Goal: Information Seeking & Learning: Check status

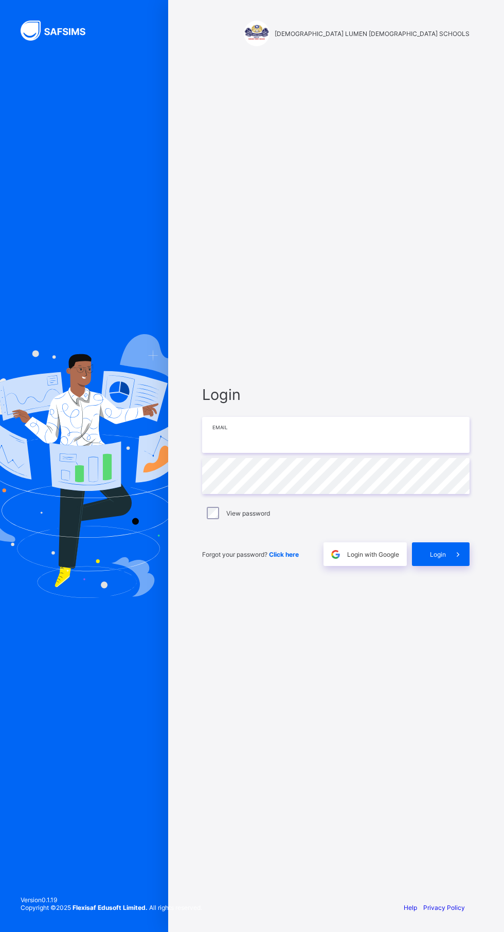
click at [328, 453] on input "email" at bounding box center [335, 435] width 267 height 36
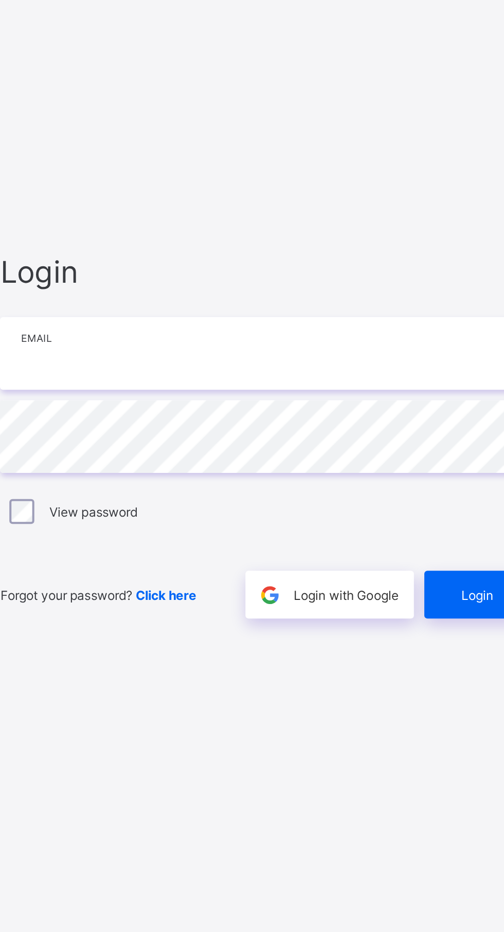
type input "**********"
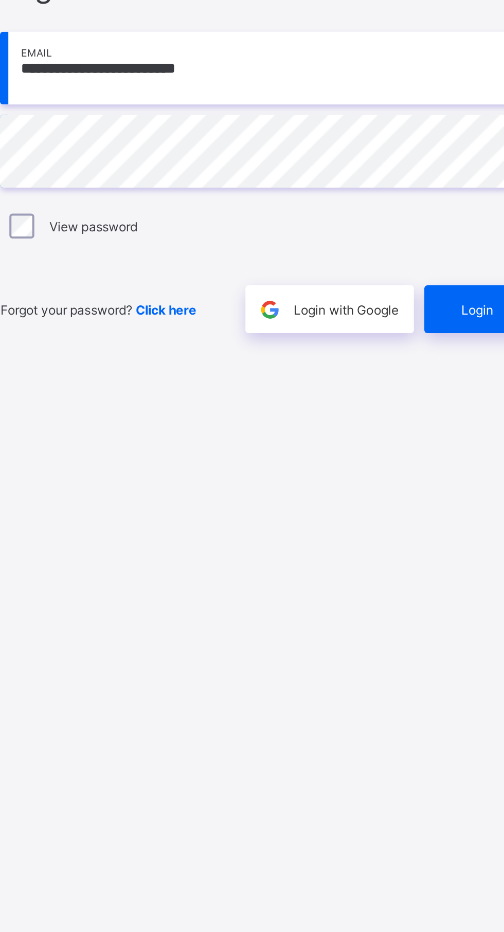
click at [431, 558] on span "Login" at bounding box center [438, 554] width 16 height 8
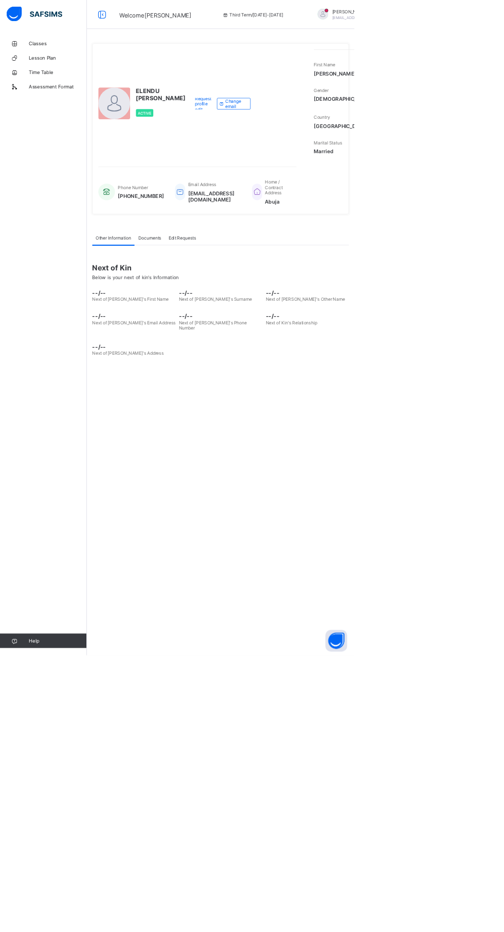
click at [86, 114] on link "Assessment Format" at bounding box center [61, 123] width 123 height 21
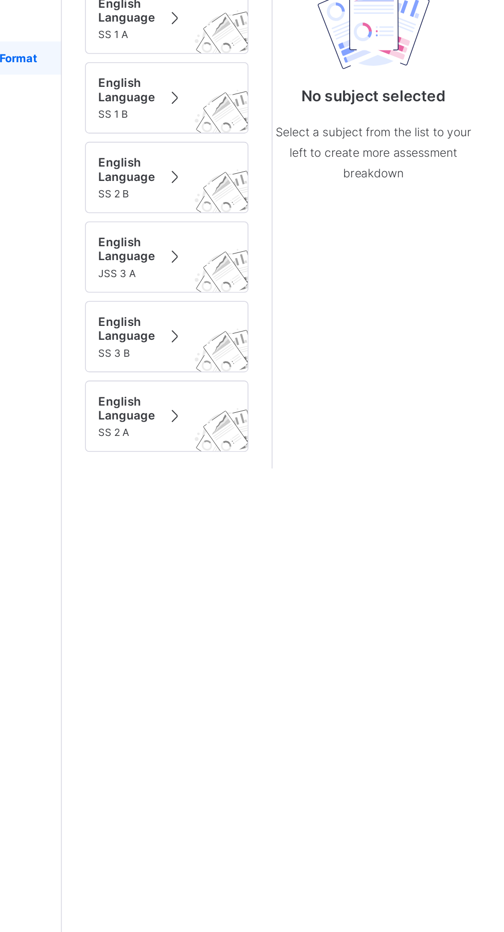
click at [162, 341] on span "English Language" at bounding box center [163, 340] width 35 height 17
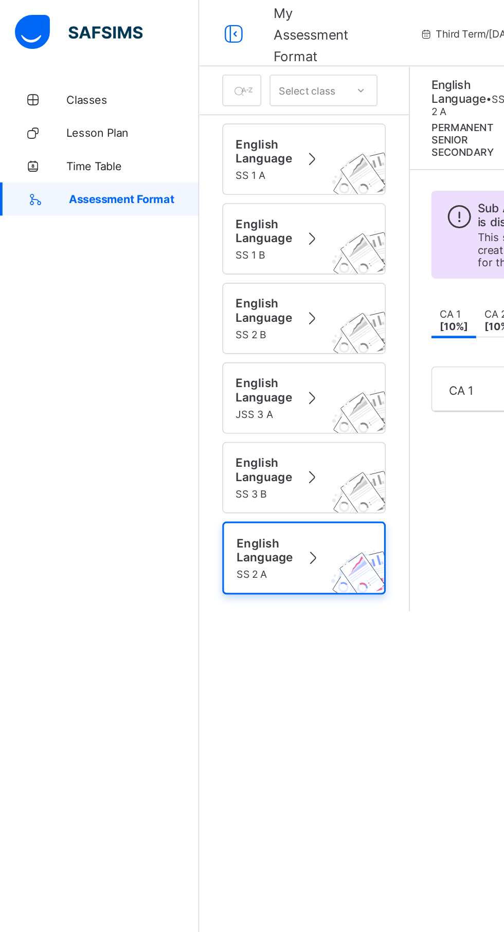
click at [49, 71] on link "Classes" at bounding box center [61, 61] width 123 height 21
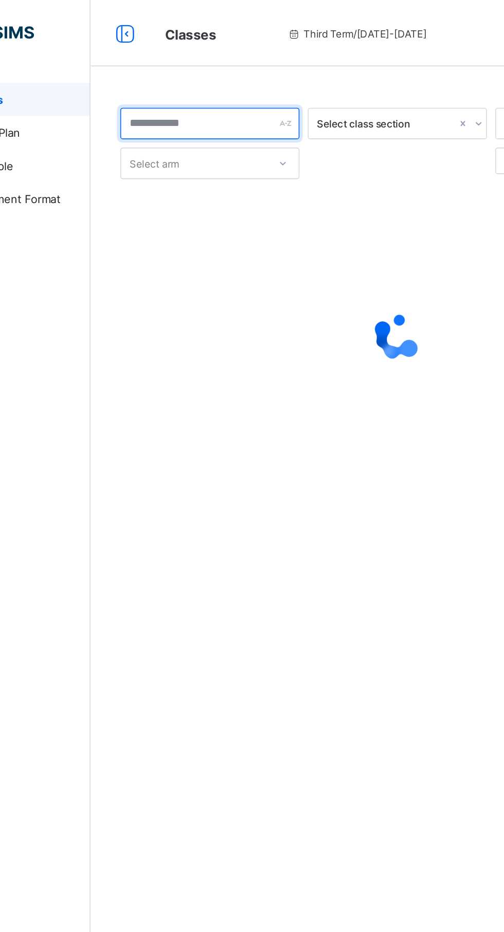
click at [241, 76] on div at bounding box center [197, 77] width 111 height 20
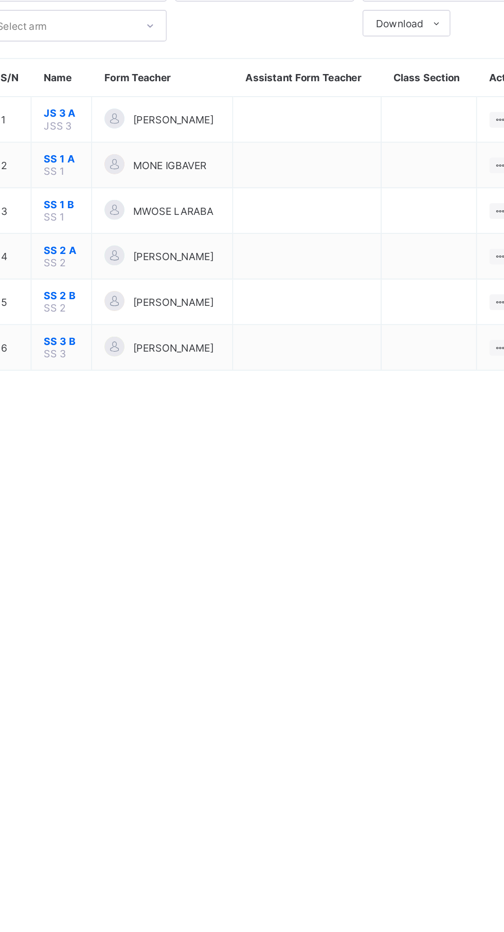
click at [250, 243] on span "[PERSON_NAME]" at bounding box center [257, 245] width 50 height 8
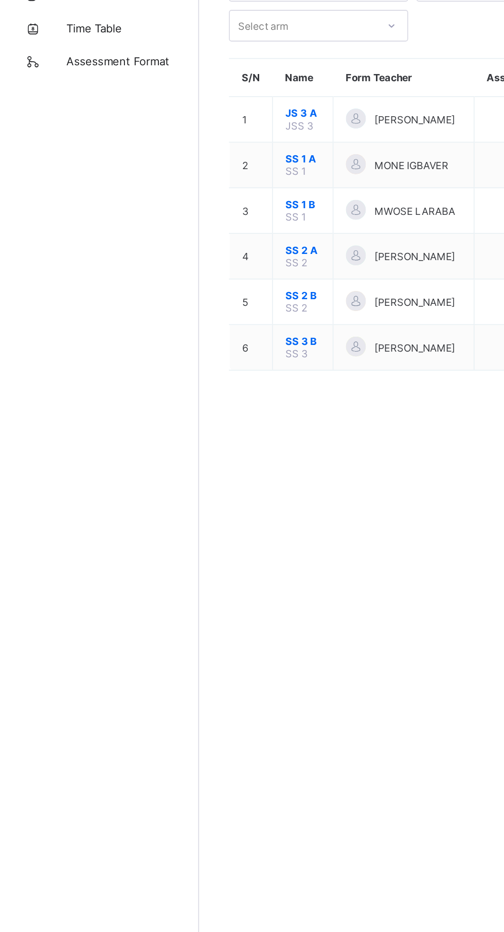
click at [180, 238] on span "SS 2 A" at bounding box center [188, 240] width 22 height 8
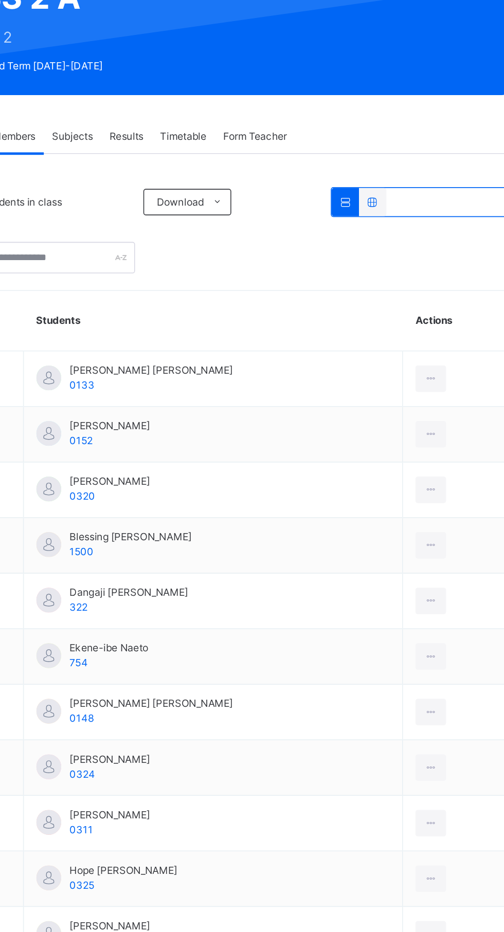
click at [293, 242] on span "Download" at bounding box center [280, 244] width 29 height 9
click at [0, 0] on li "Pdf Report" at bounding box center [0, 0] width 0 height 0
click at [432, 354] on icon at bounding box center [436, 353] width 9 height 9
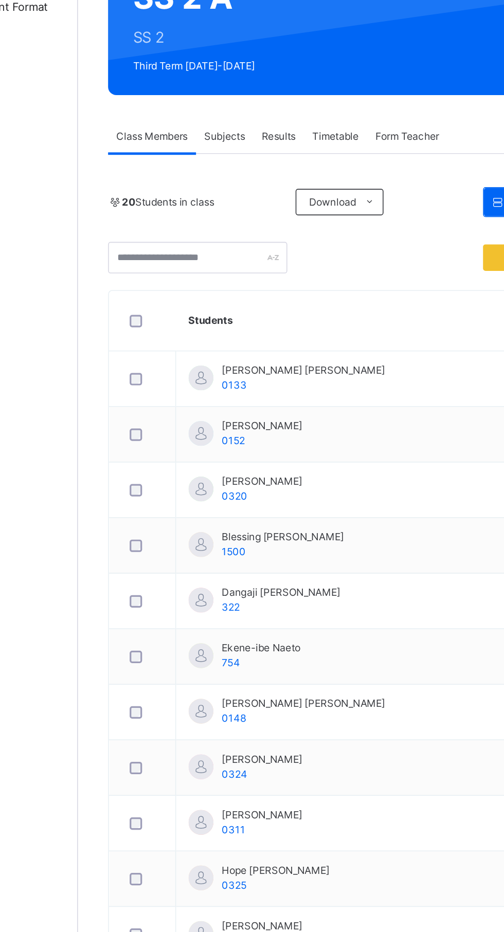
click at [216, 348] on span "[PERSON_NAME] [PERSON_NAME]" at bounding box center [262, 348] width 101 height 9
click at [197, 350] on div at bounding box center [199, 352] width 15 height 15
click at [203, 348] on div at bounding box center [199, 352] width 15 height 15
click at [212, 352] on div "[PERSON_NAME] [PERSON_NAME] 0133" at bounding box center [253, 353] width 122 height 19
click at [199, 357] on div at bounding box center [199, 352] width 15 height 15
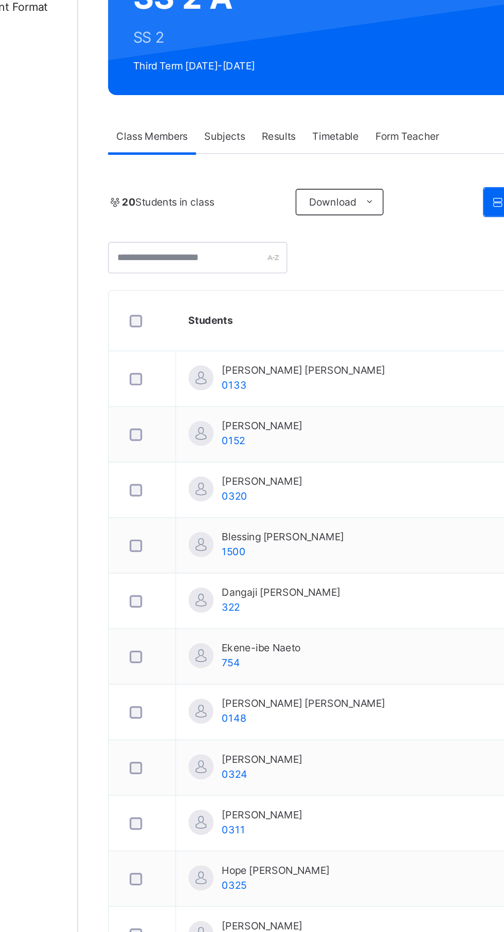
click at [217, 200] on span "Subjects" at bounding box center [213, 203] width 25 height 9
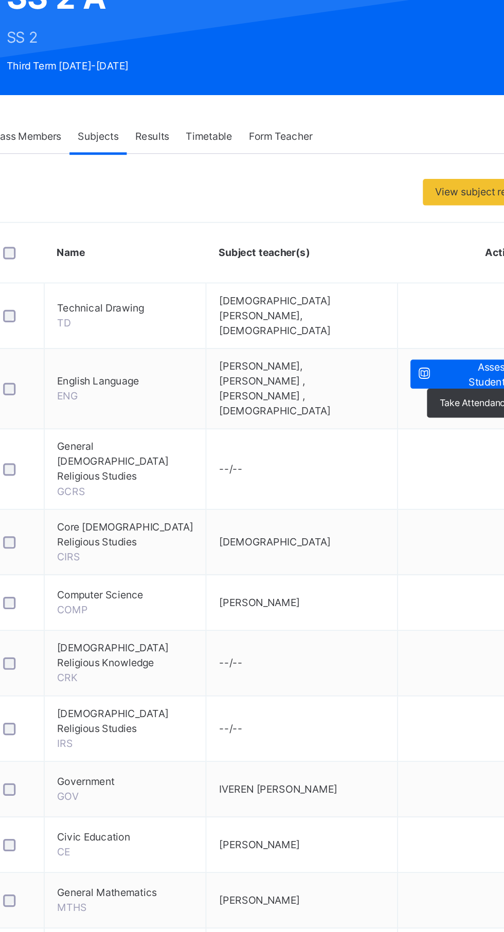
click at [246, 199] on span "Results" at bounding box center [247, 203] width 21 height 9
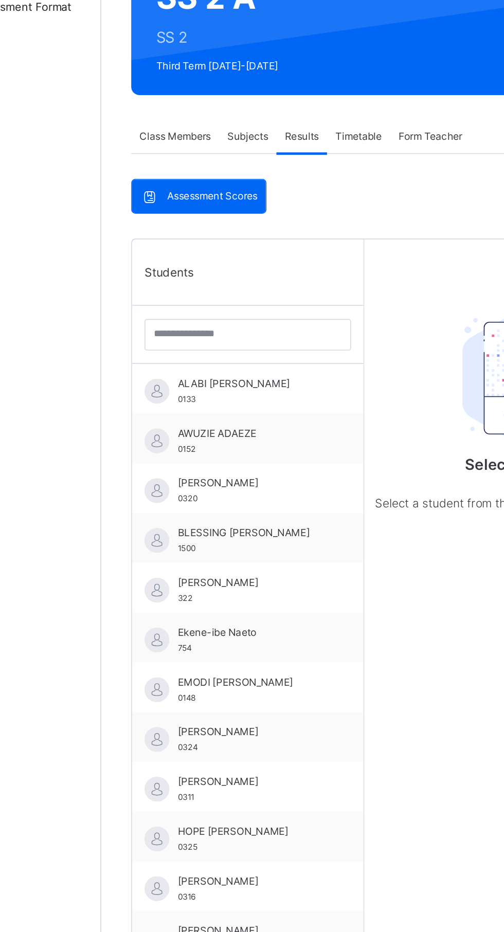
click at [172, 357] on span "ALABI [PERSON_NAME]" at bounding box center [217, 356] width 92 height 9
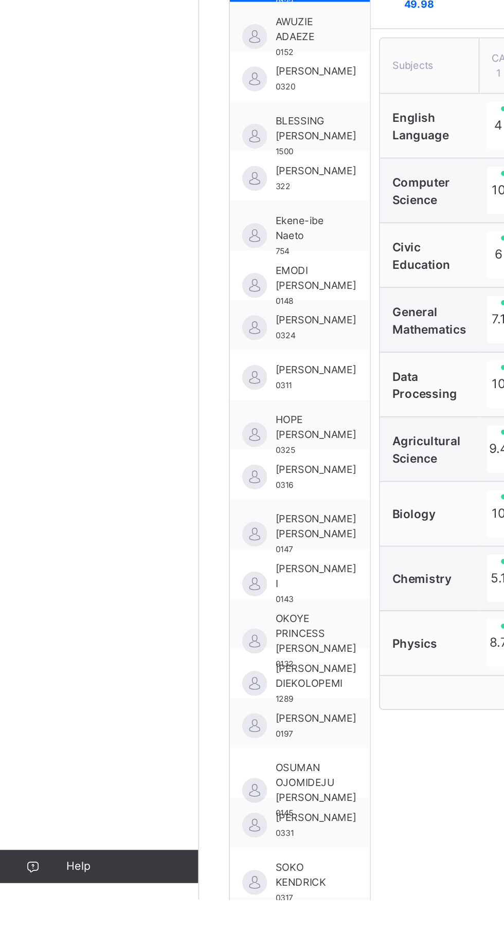
click at [187, 734] on span "[PERSON_NAME] I" at bounding box center [196, 731] width 50 height 19
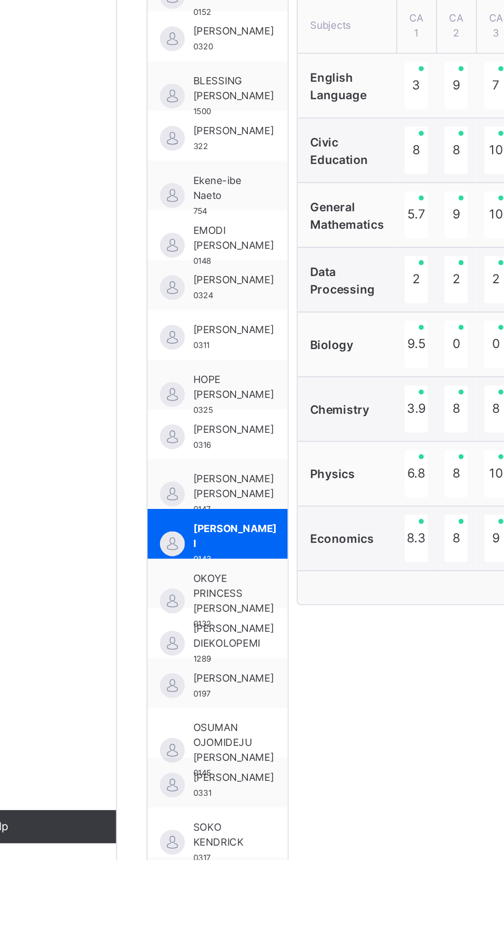
scroll to position [5, 0]
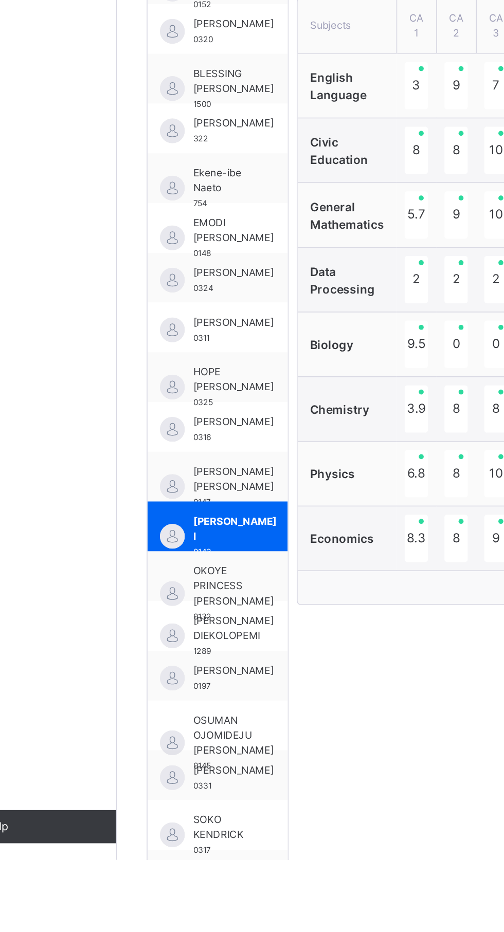
click at [188, 918] on span "SOKO KENDRICK" at bounding box center [188, 912] width 35 height 19
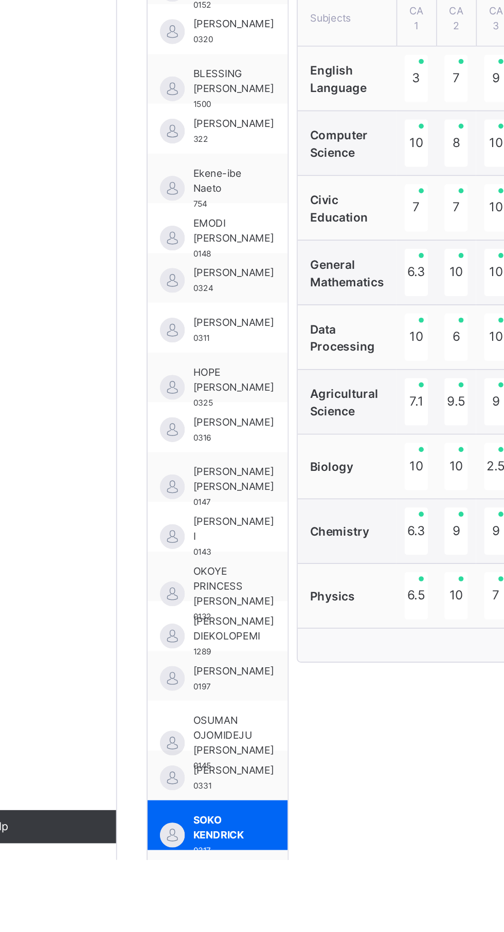
click at [176, 679] on div "[PERSON_NAME] [PERSON_NAME] 0147" at bounding box center [185, 694] width 87 height 31
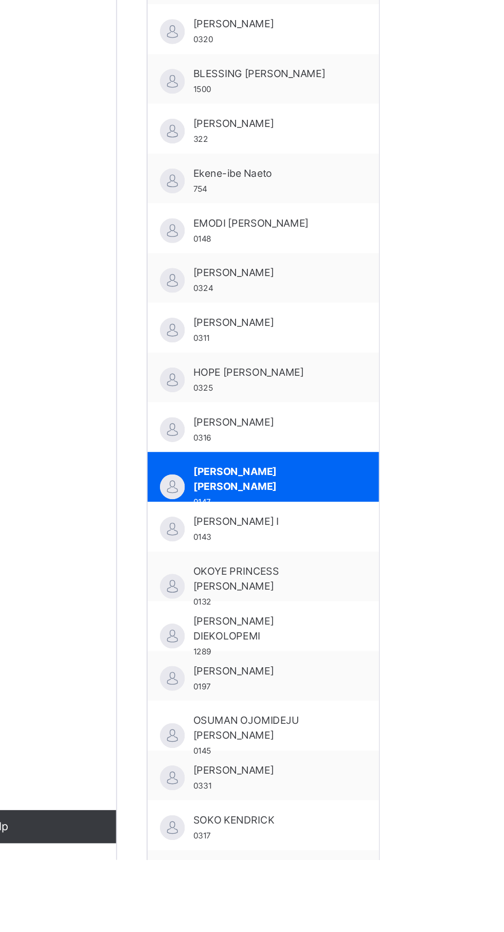
scroll to position [0, 0]
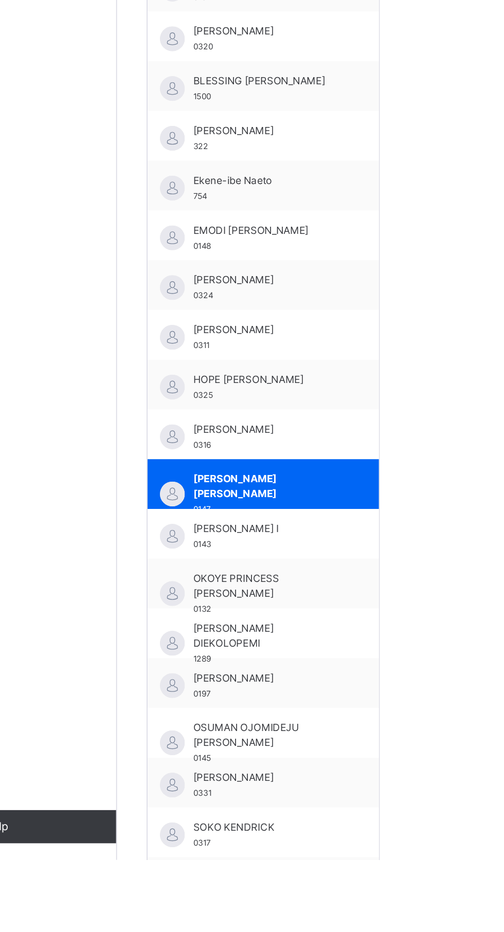
click at [198, 670] on div "[PERSON_NAME] 0316" at bounding box center [217, 669] width 92 height 19
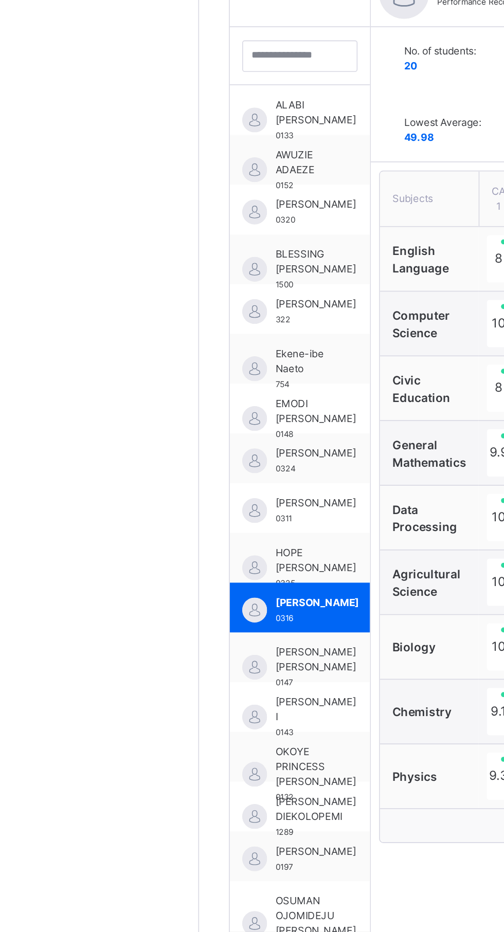
click at [181, 567] on span "[PERSON_NAME]" at bounding box center [196, 567] width 50 height 9
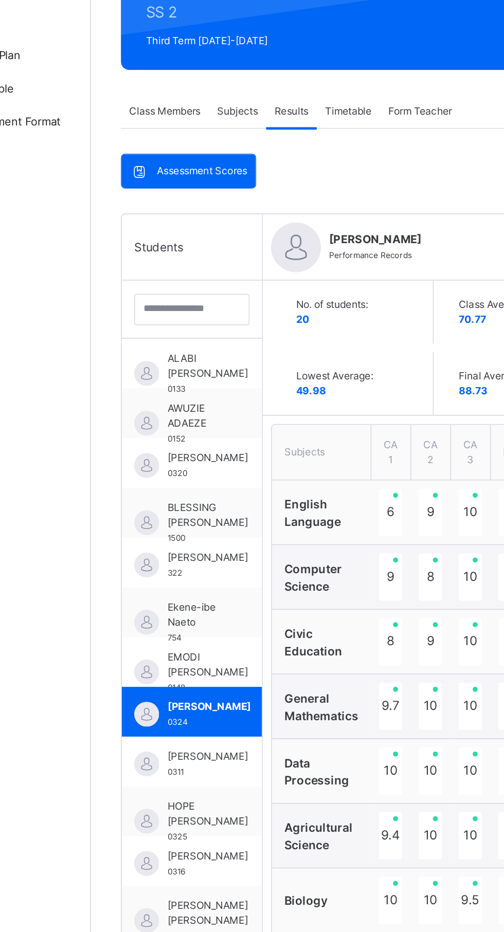
scroll to position [85, 0]
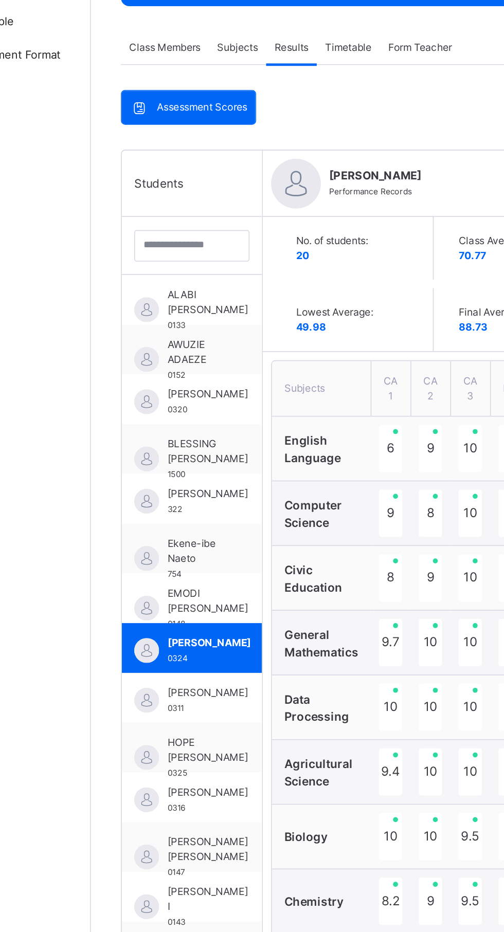
click at [174, 585] on span "[PERSON_NAME]" at bounding box center [196, 580] width 50 height 9
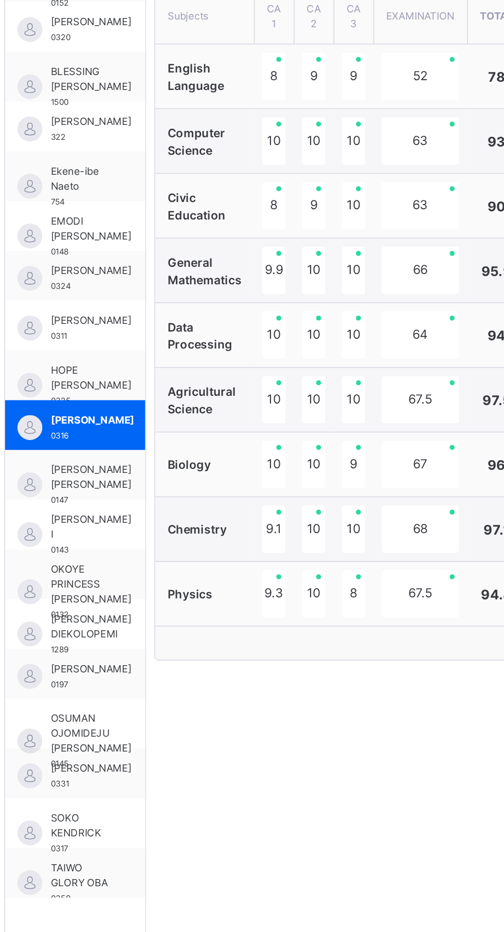
click at [191, 866] on span "TAIWO GLORY OBA" at bounding box center [188, 862] width 35 height 19
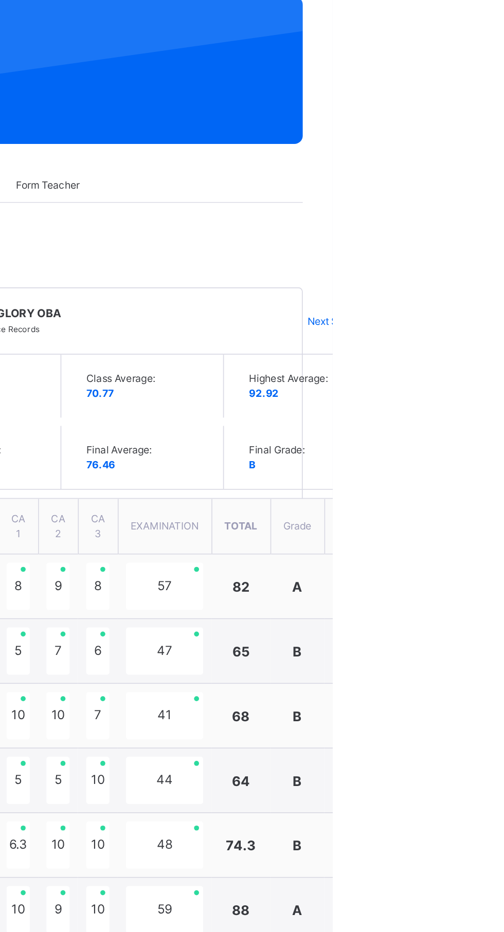
scroll to position [76, 0]
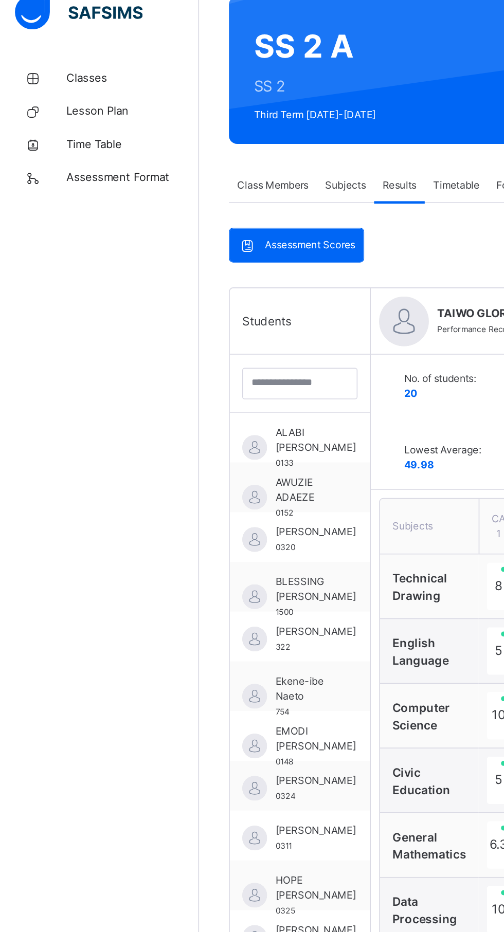
click at [189, 295] on span "ALABI [PERSON_NAME]" at bounding box center [196, 286] width 50 height 19
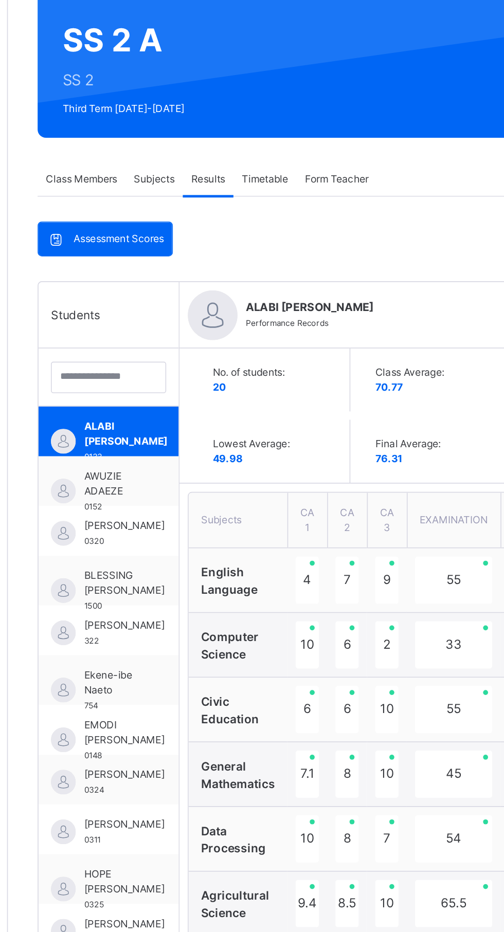
click at [177, 316] on span "AWUZIE ADAEZE" at bounding box center [188, 316] width 35 height 19
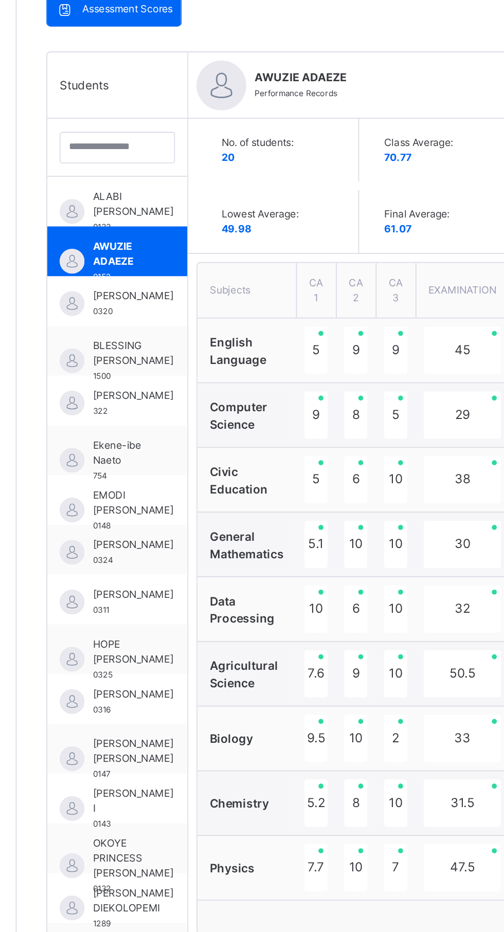
click at [175, 577] on div "[PERSON_NAME] 0316" at bounding box center [185, 592] width 87 height 31
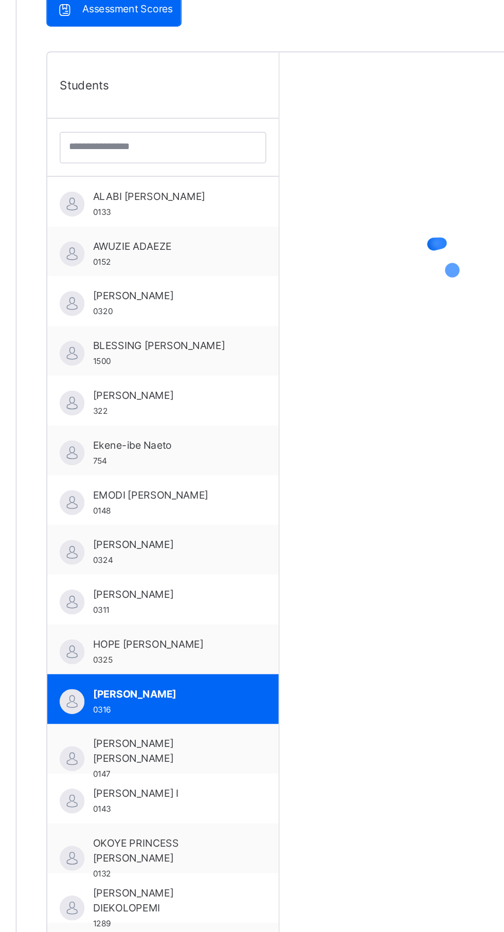
click at [179, 558] on span "HOPE [PERSON_NAME]" at bounding box center [217, 558] width 92 height 9
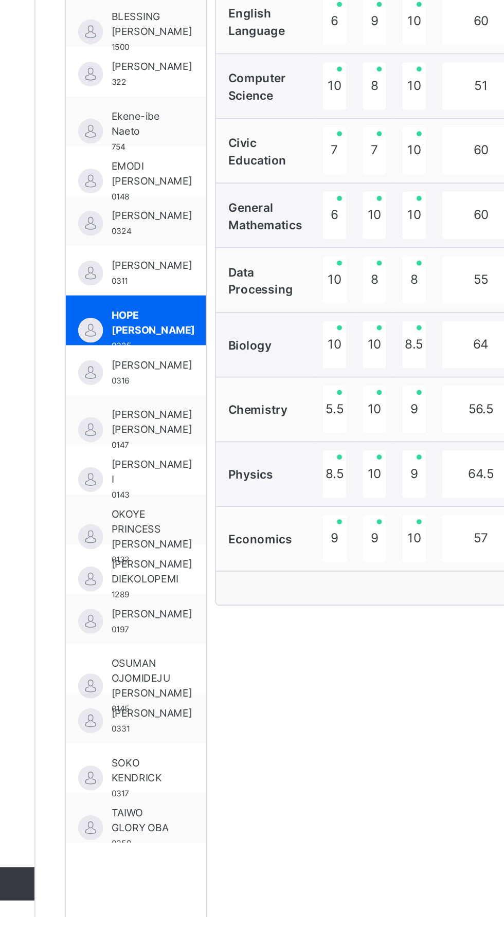
click at [170, 782] on div "OSUMAN OJOMIDEJU [PERSON_NAME] 0145" at bounding box center [185, 777] width 87 height 31
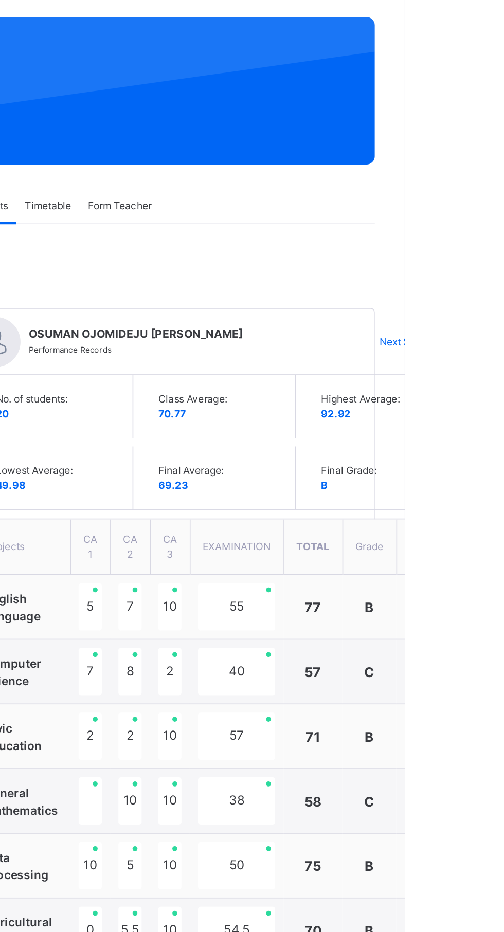
scroll to position [0, 0]
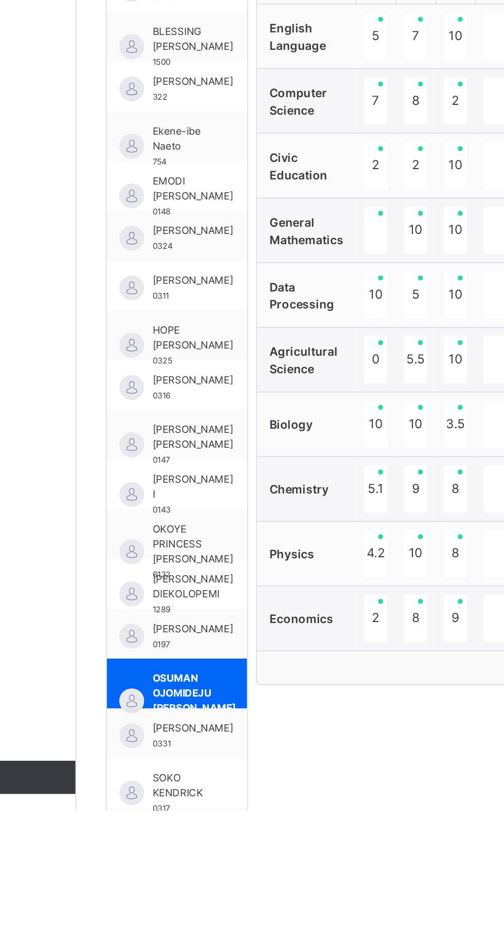
click at [186, 801] on span "[PERSON_NAME] DIEKOLOPEMI" at bounding box center [196, 793] width 50 height 19
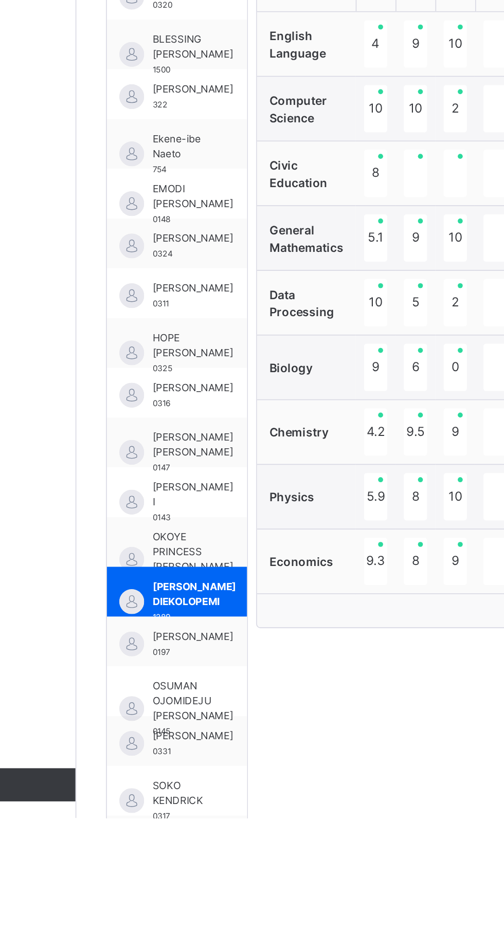
scroll to position [5, 0]
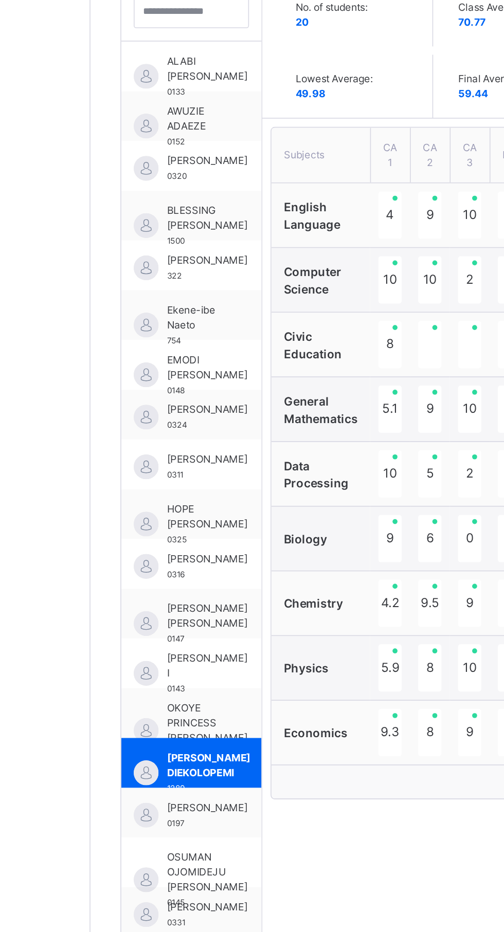
click at [181, 508] on span "Ekene-ibe Naeto" at bounding box center [188, 511] width 35 height 19
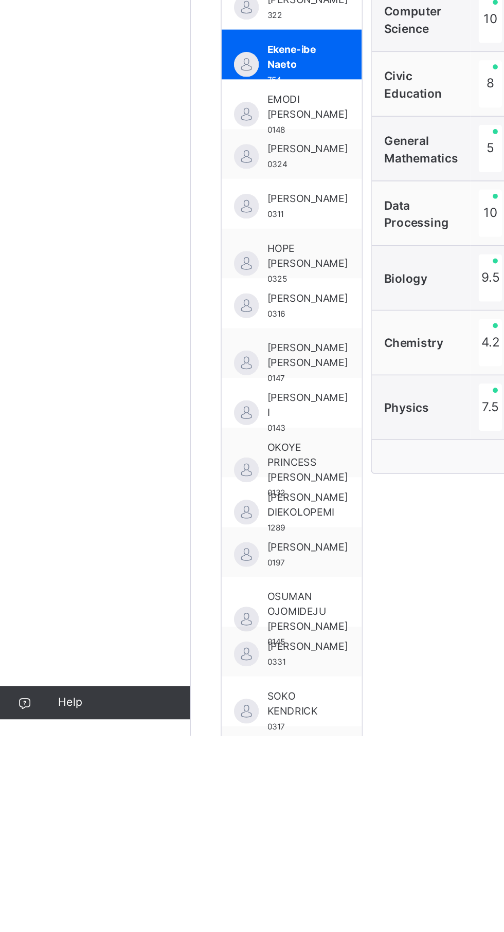
click at [191, 931] on span "TAIWO GLORY OBA" at bounding box center [188, 942] width 35 height 19
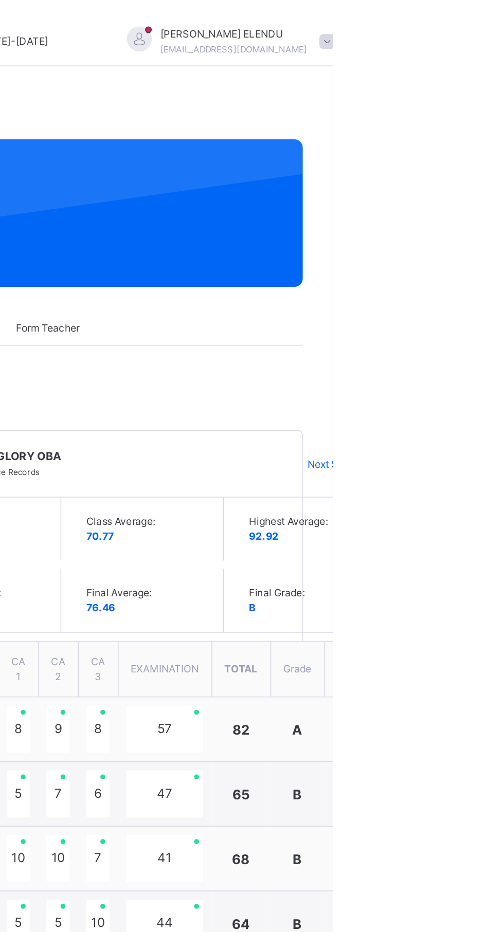
scroll to position [0, 0]
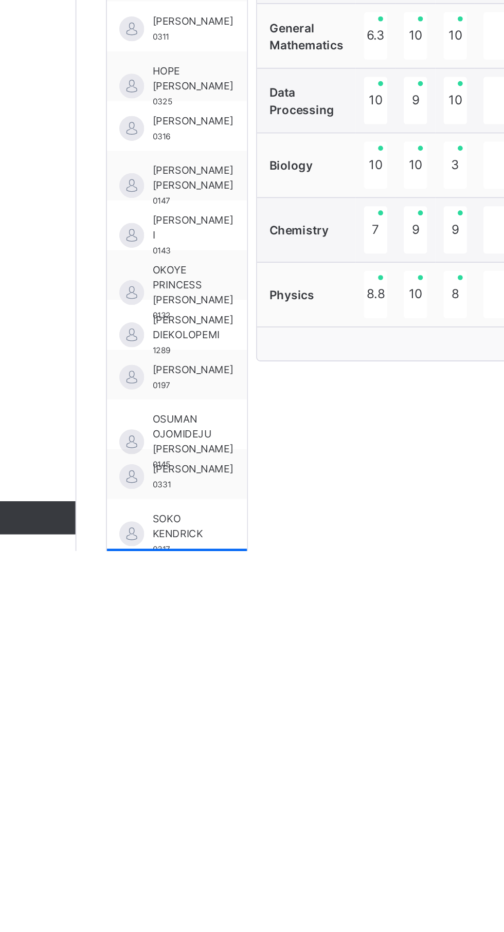
click at [172, 882] on span "[PERSON_NAME]" at bounding box center [196, 880] width 50 height 9
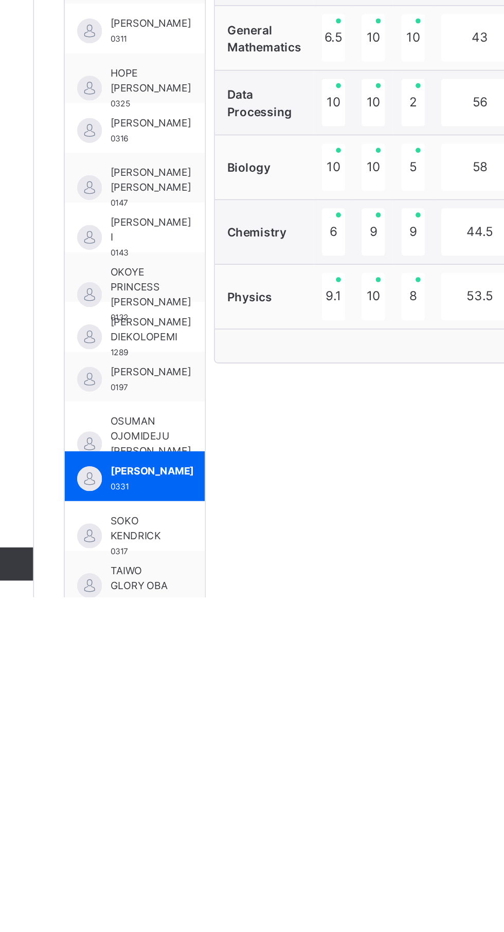
scroll to position [60, 0]
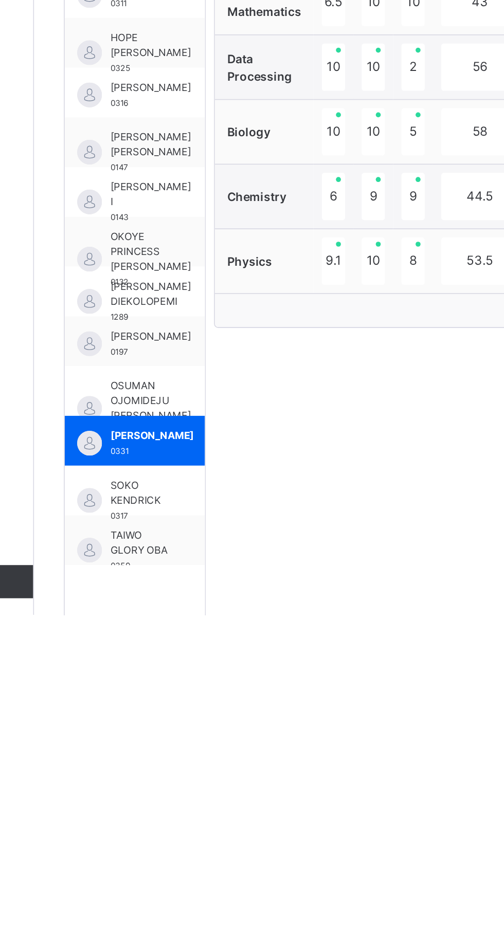
click at [177, 764] on span "[PERSON_NAME]" at bounding box center [196, 759] width 50 height 9
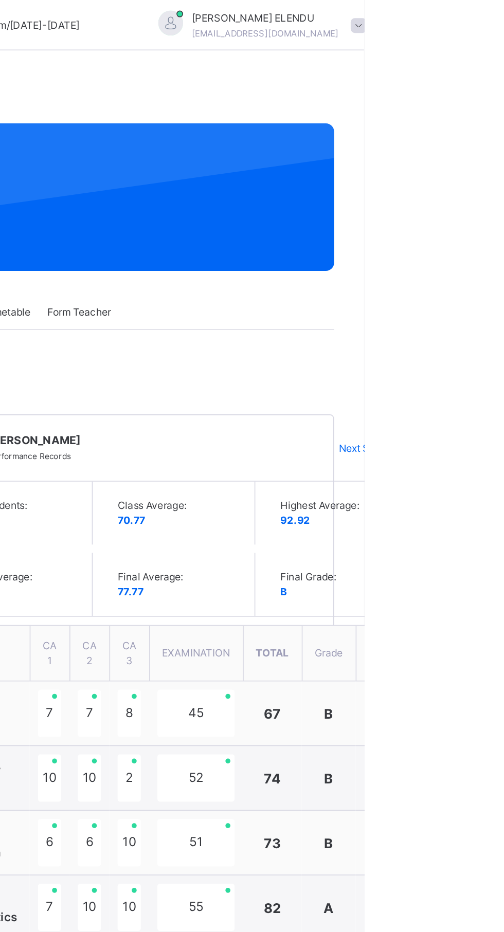
scroll to position [10, 0]
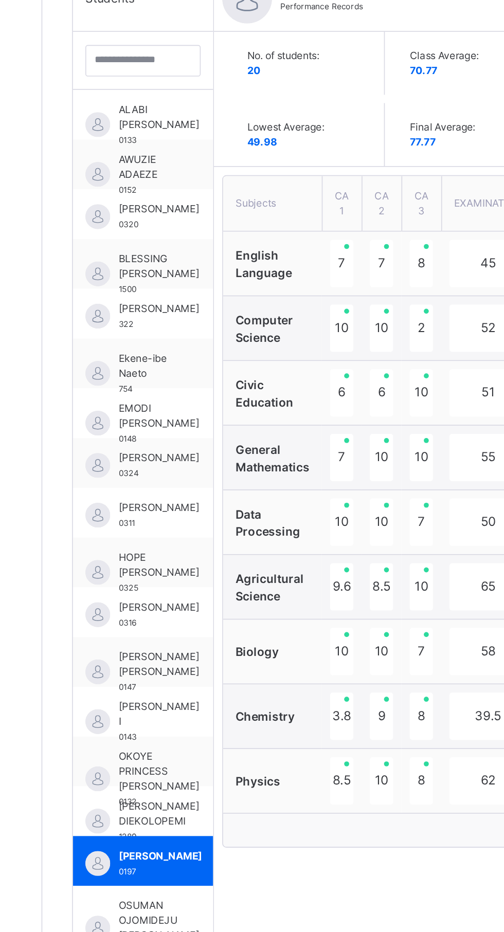
click at [176, 475] on span "[PERSON_NAME]" at bounding box center [196, 470] width 50 height 9
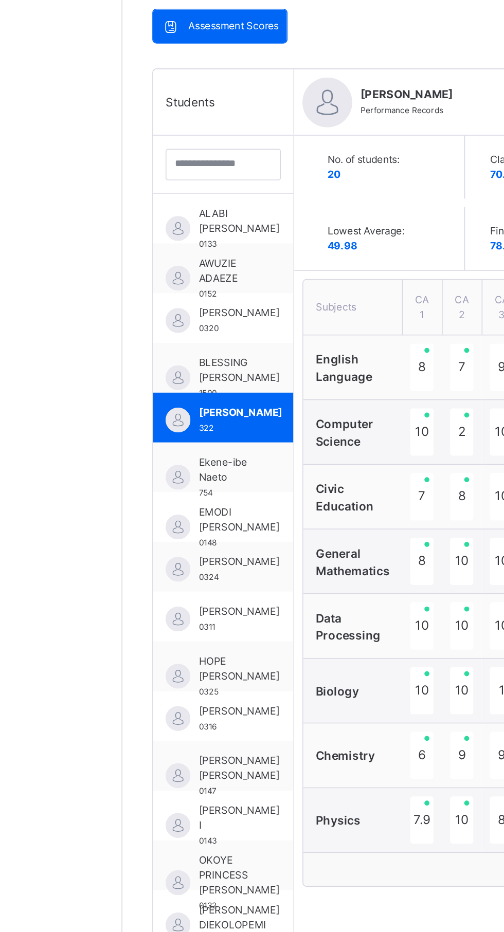
click at [185, 413] on span "[PERSON_NAME]" at bounding box center [196, 408] width 50 height 9
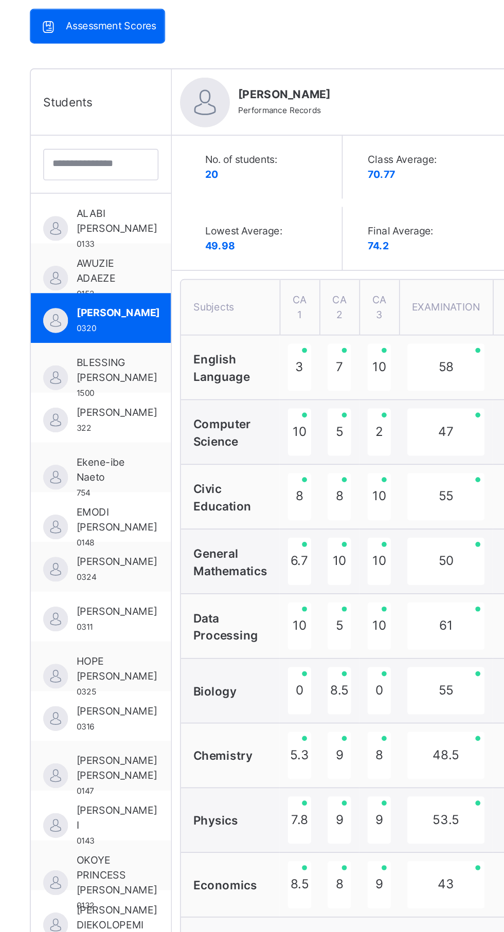
click at [187, 380] on span "AWUZIE ADAEZE" at bounding box center [188, 382] width 35 height 19
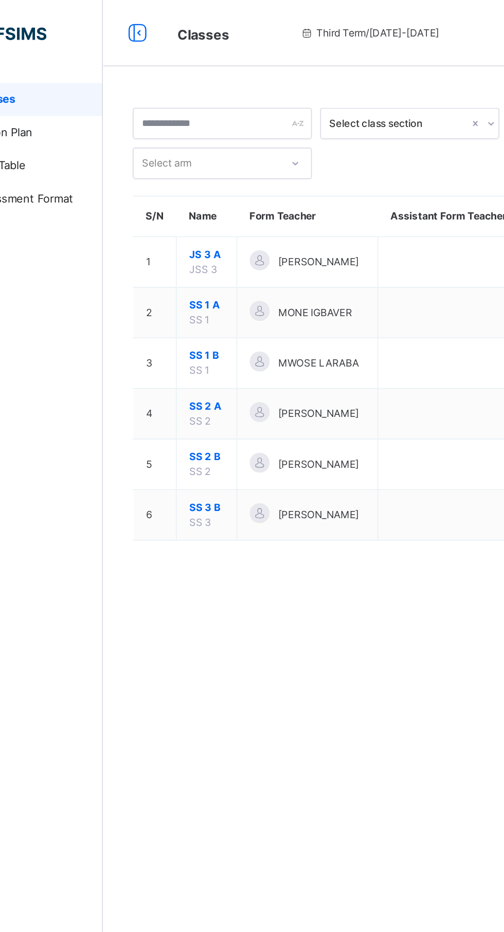
click at [219, 194] on div at bounding box center [220, 193] width 12 height 12
click at [223, 191] on div at bounding box center [220, 193] width 12 height 12
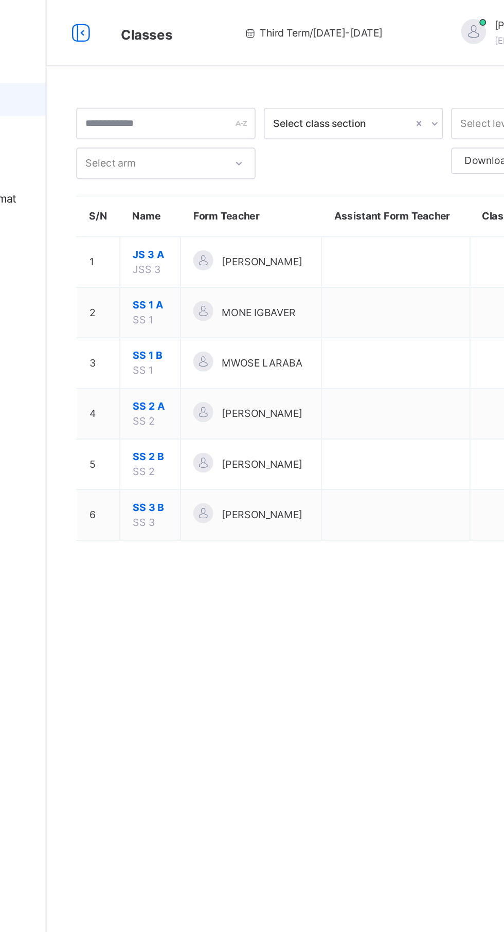
click at [220, 193] on div at bounding box center [220, 193] width 12 height 12
click at [186, 190] on span "SS 1 A" at bounding box center [188, 189] width 22 height 9
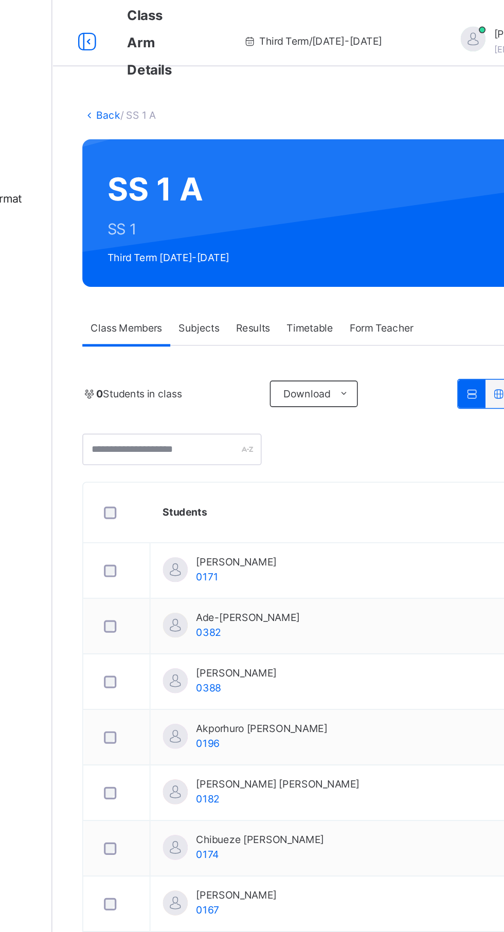
click at [246, 203] on span "Results" at bounding box center [247, 203] width 21 height 9
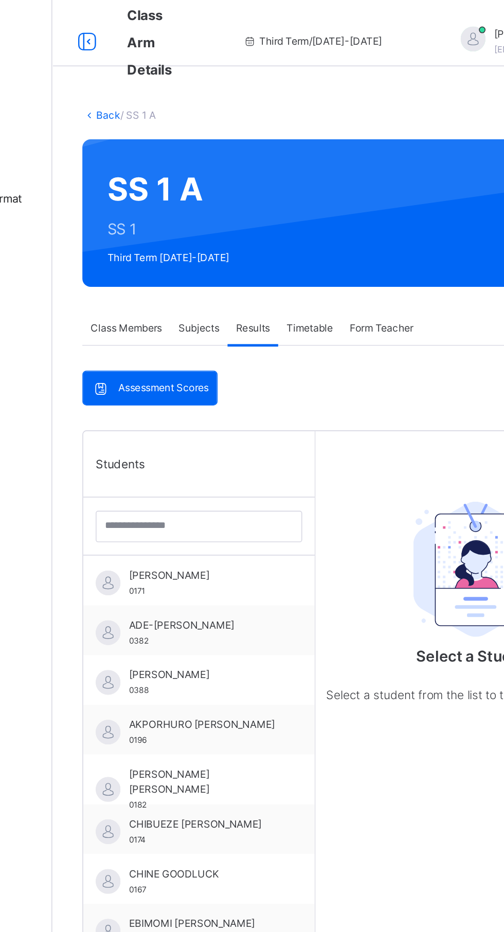
click at [222, 362] on div "[PERSON_NAME] 0171" at bounding box center [217, 361] width 92 height 19
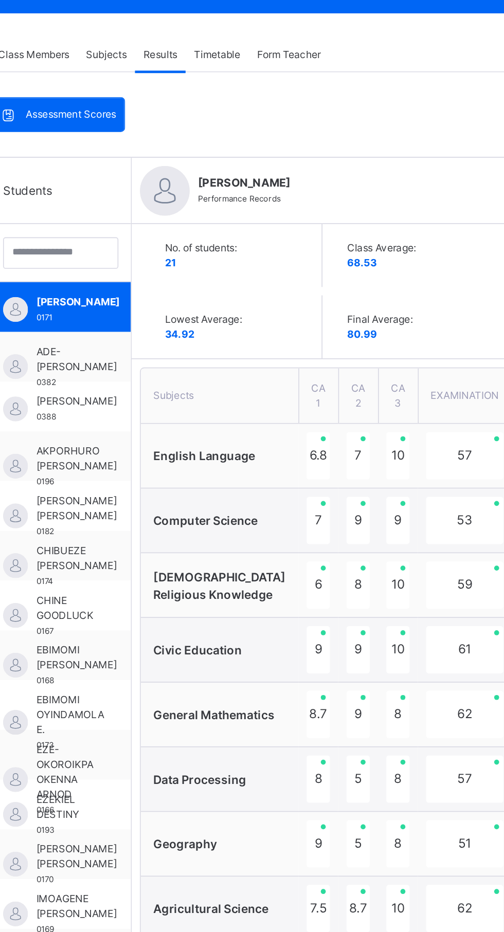
click at [191, 386] on span "ADE-[PERSON_NAME]" at bounding box center [196, 392] width 50 height 19
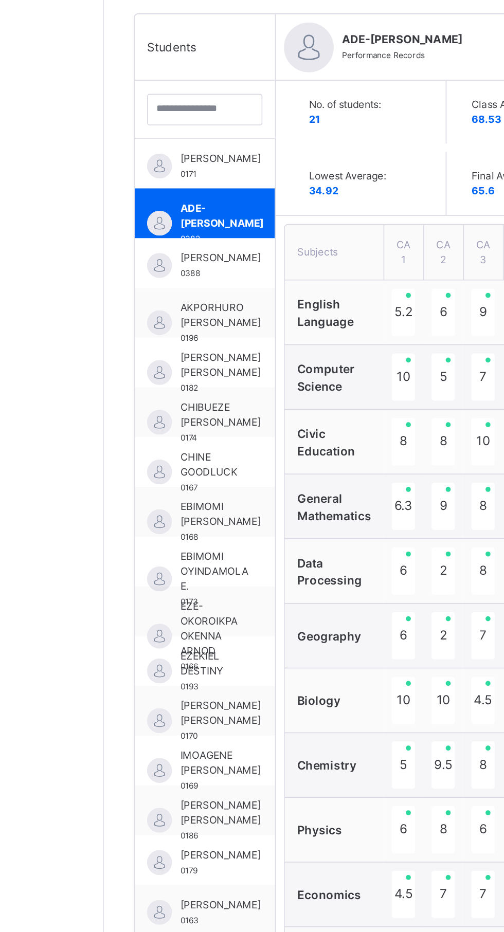
click at [187, 584] on span "EBIMOMI [PERSON_NAME]" at bounding box center [196, 577] width 50 height 19
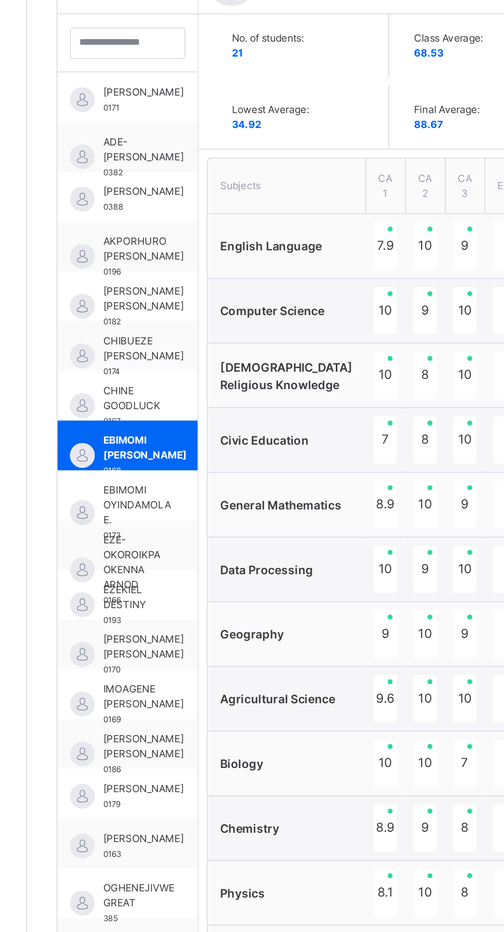
click at [194, 605] on span "EBIMOMI OYINDAMOLA E." at bounding box center [192, 613] width 42 height 28
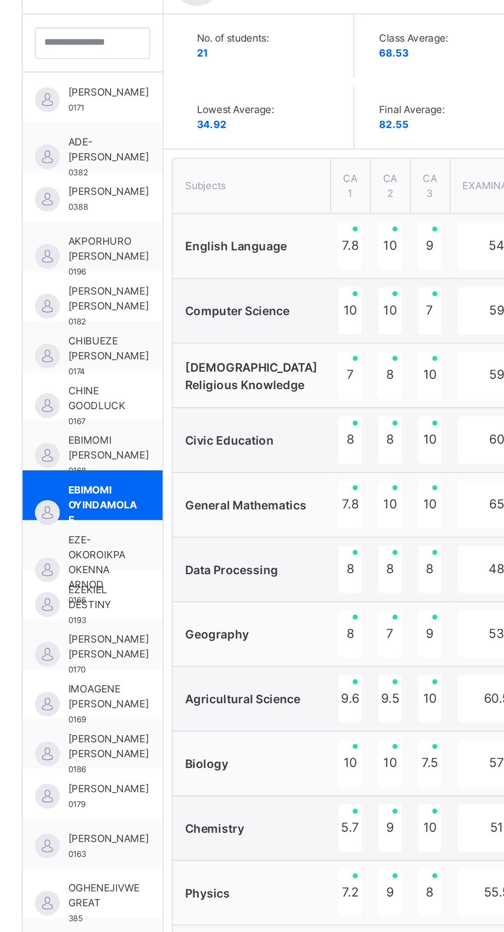
click at [191, 671] on span "EZEKIEL DESTINY" at bounding box center [188, 669] width 35 height 19
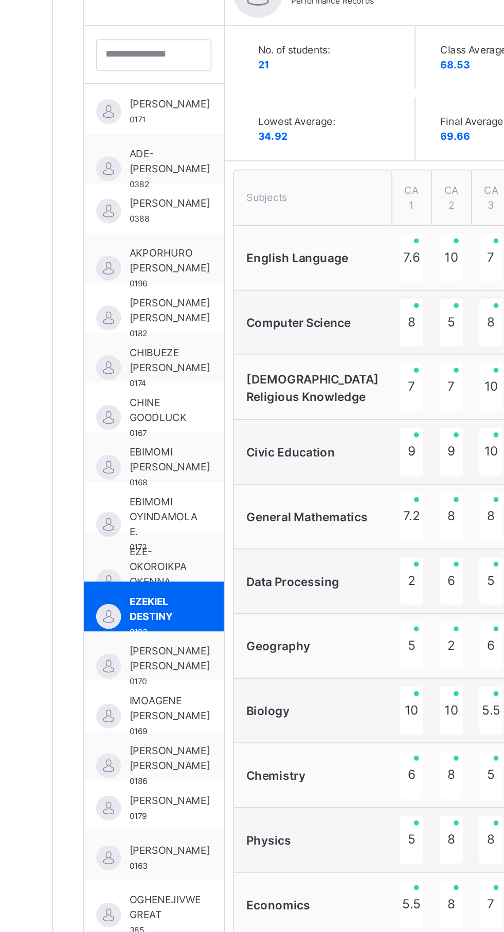
click at [185, 486] on span "[PERSON_NAME] [PERSON_NAME]" at bounding box center [196, 484] width 50 height 19
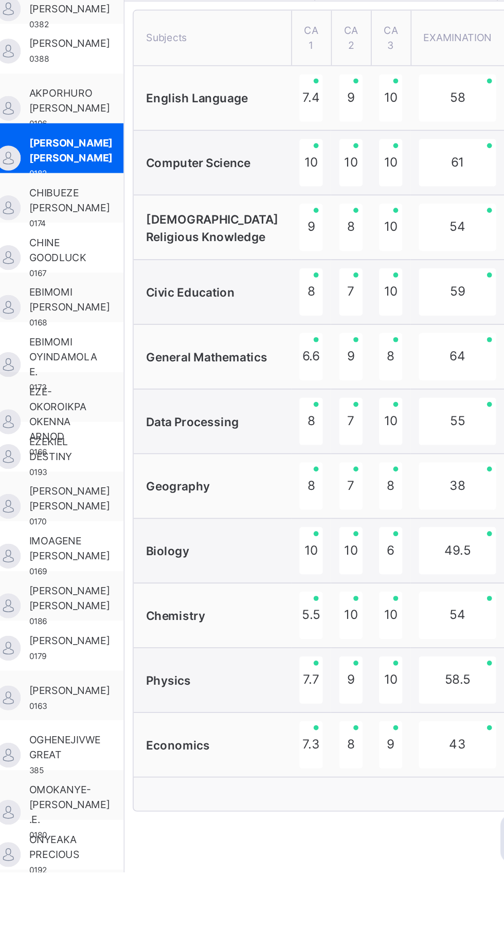
click at [196, 819] on span "[PERSON_NAME]" at bounding box center [196, 819] width 50 height 9
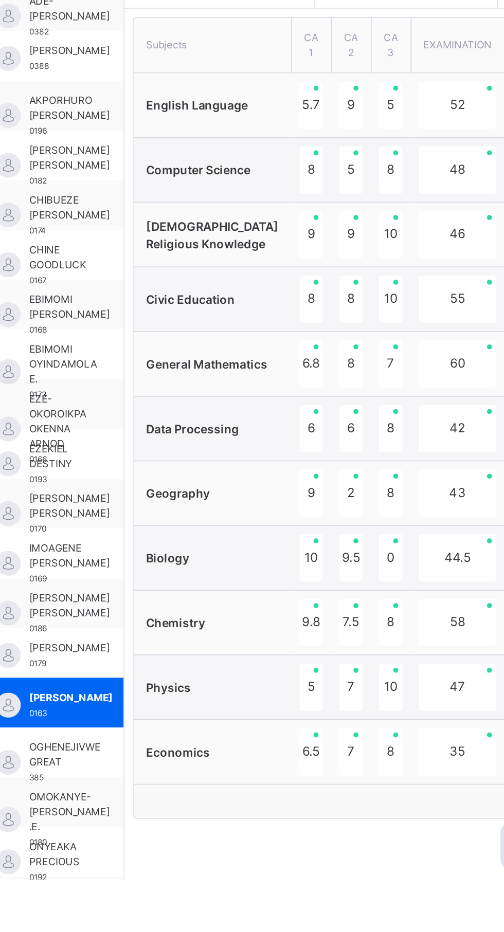
scroll to position [5, 0]
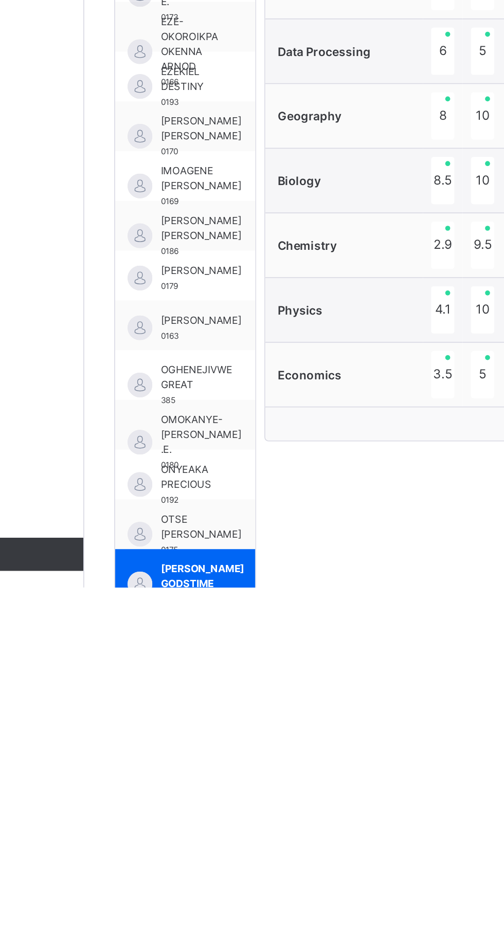
scroll to position [87, 0]
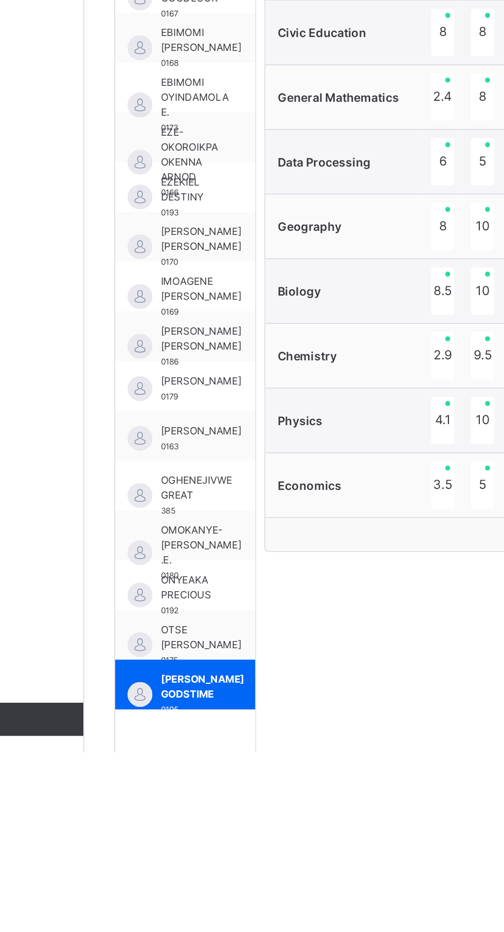
click at [189, 773] on span "OGHENEJIVWE GREAT" at bounding box center [193, 768] width 44 height 19
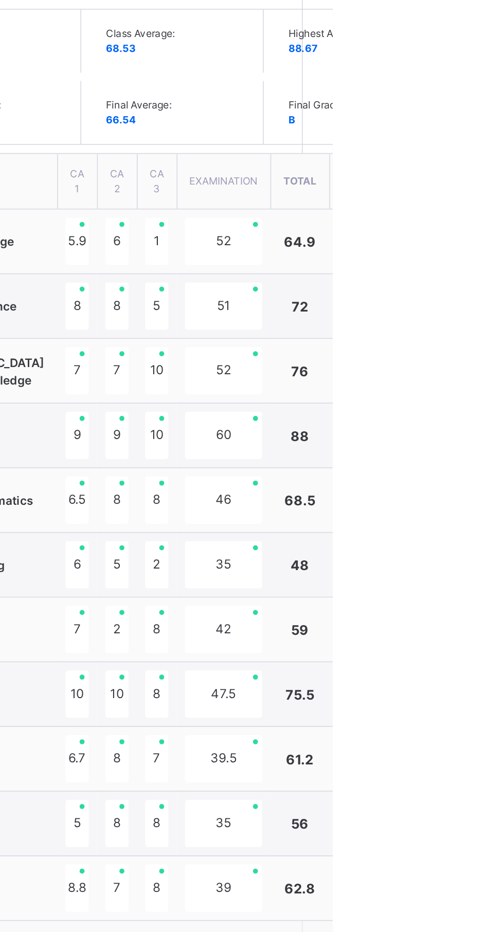
scroll to position [82, 0]
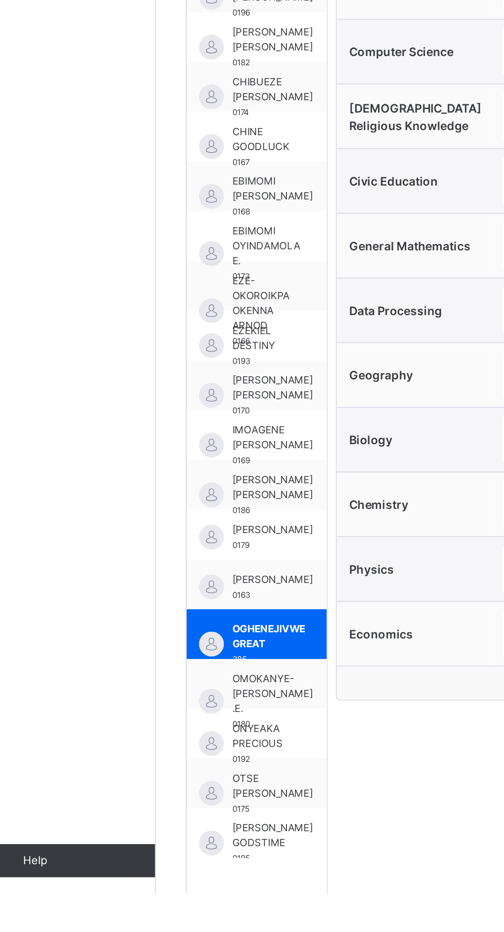
click at [189, 837] on span "ONYEAKA PRECIOUS" at bounding box center [188, 834] width 35 height 19
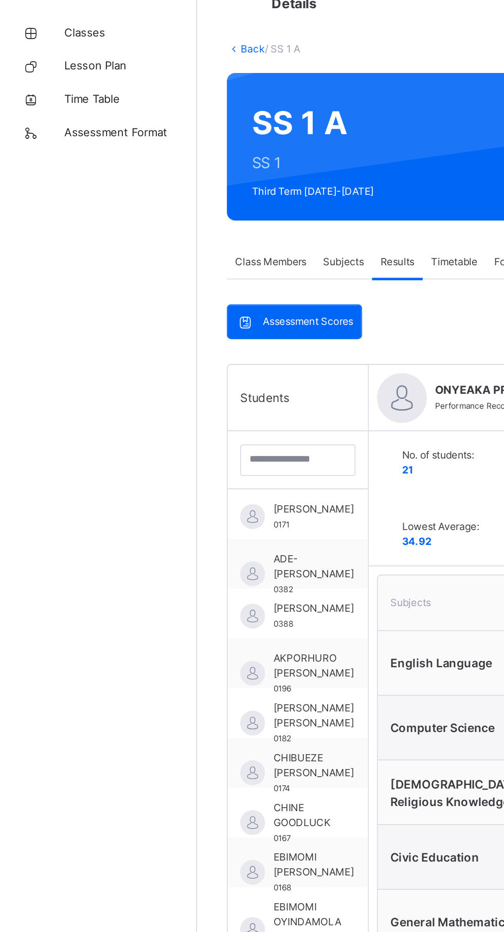
scroll to position [14, 0]
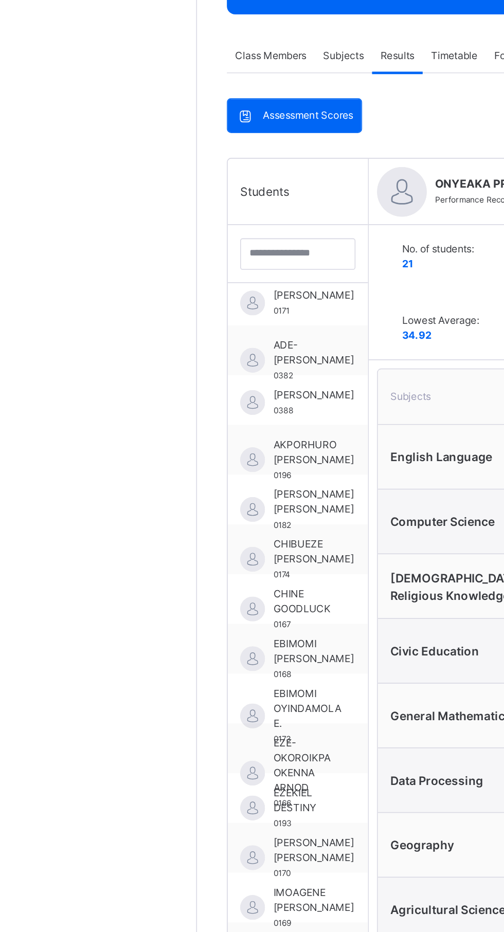
click at [181, 648] on div "EZEKIEL DESTINY 0193" at bounding box center [185, 663] width 87 height 31
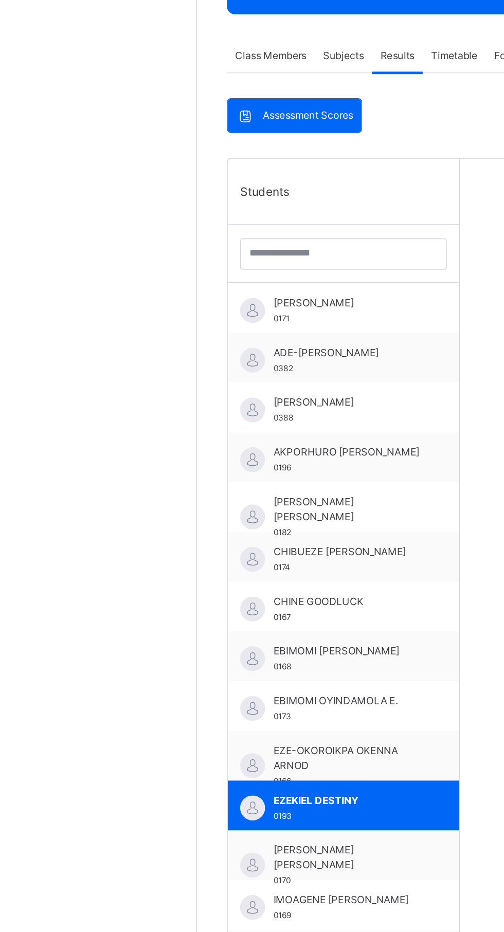
scroll to position [0, 0]
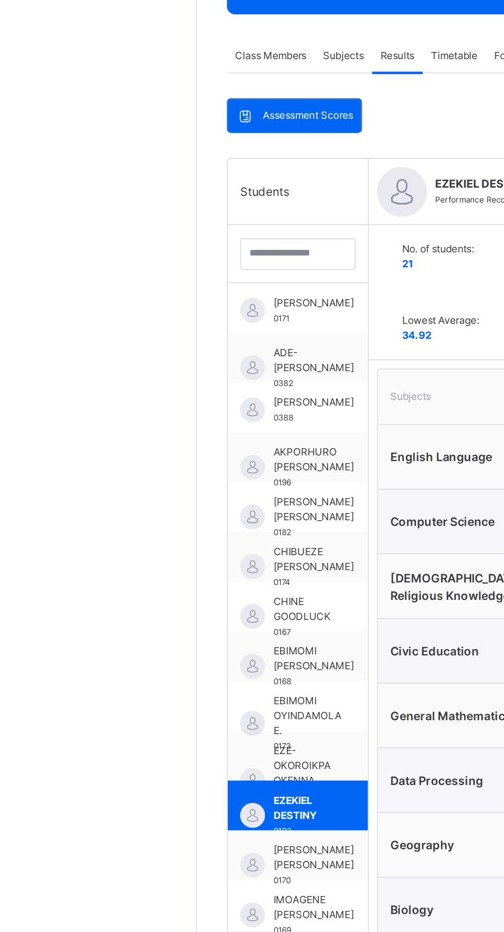
click at [182, 635] on span "EZE-OKOROIKPA OKENNA ARNOD" at bounding box center [188, 648] width 35 height 37
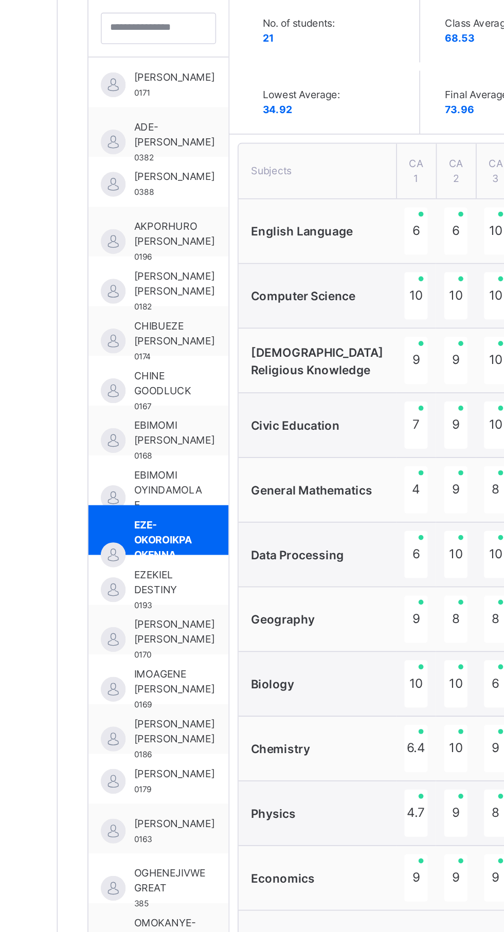
click at [178, 759] on span "[PERSON_NAME] [PERSON_NAME]" at bounding box center [196, 762] width 50 height 19
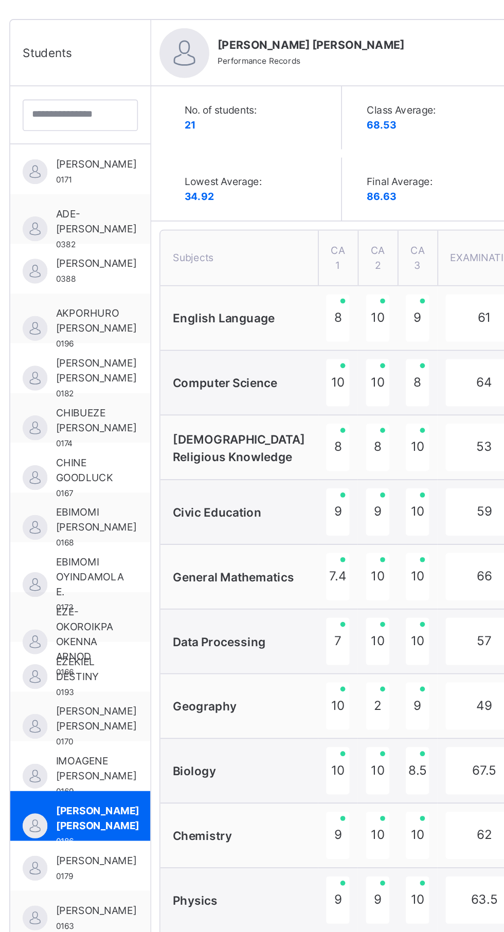
click at [184, 700] on span "[PERSON_NAME] [PERSON_NAME]" at bounding box center [196, 700] width 50 height 19
